Goal: Transaction & Acquisition: Purchase product/service

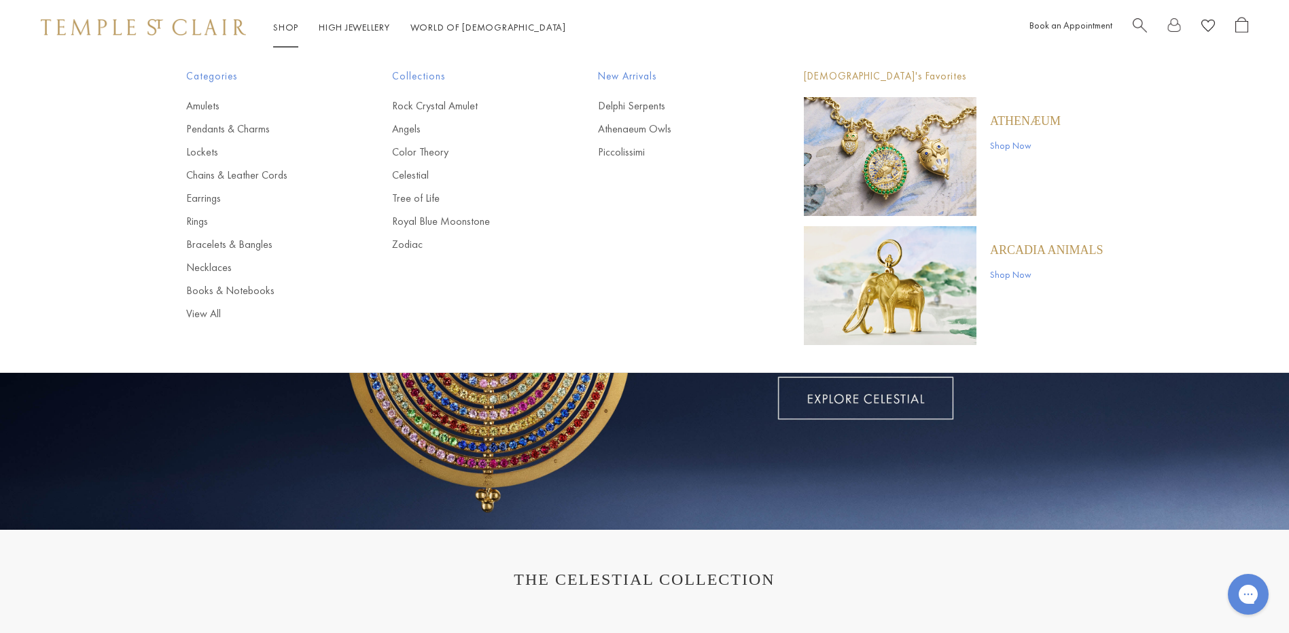
click at [278, 26] on link "Shop Shop" at bounding box center [285, 27] width 25 height 12
click at [196, 220] on link "Rings" at bounding box center [262, 221] width 152 height 15
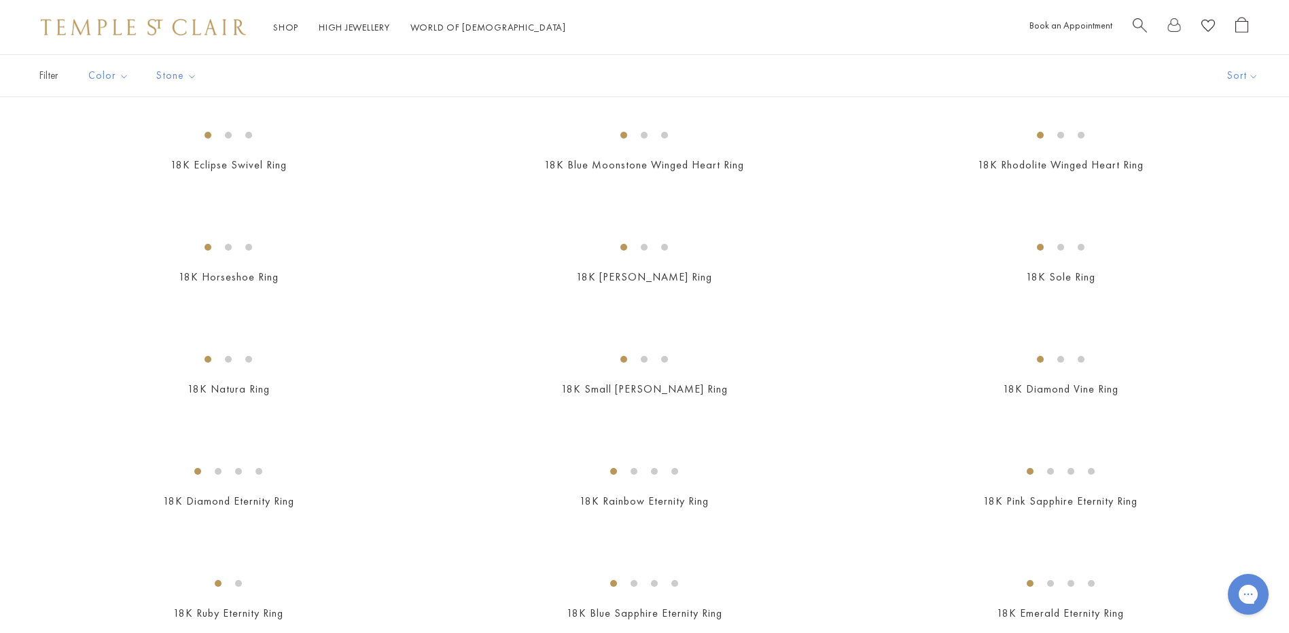
scroll to position [1223, 0]
click at [0, 0] on img at bounding box center [0, 0] width 0 height 0
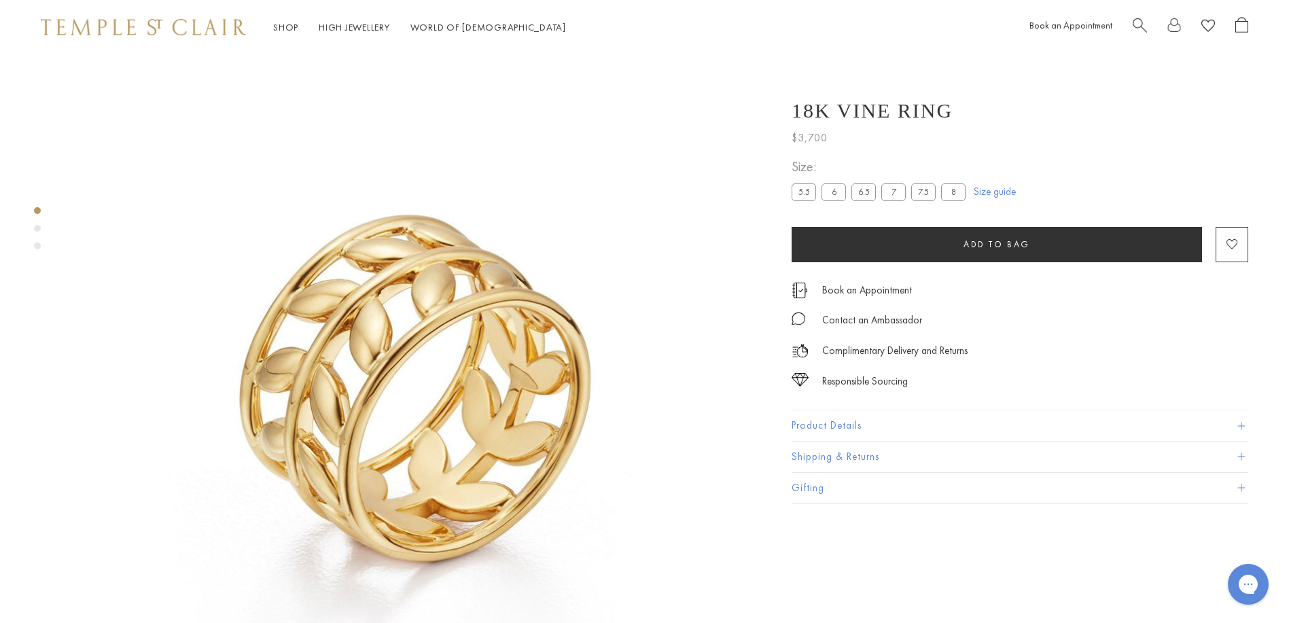
click at [951, 194] on label "8" at bounding box center [953, 191] width 24 height 17
